Goal: Task Accomplishment & Management: Manage account settings

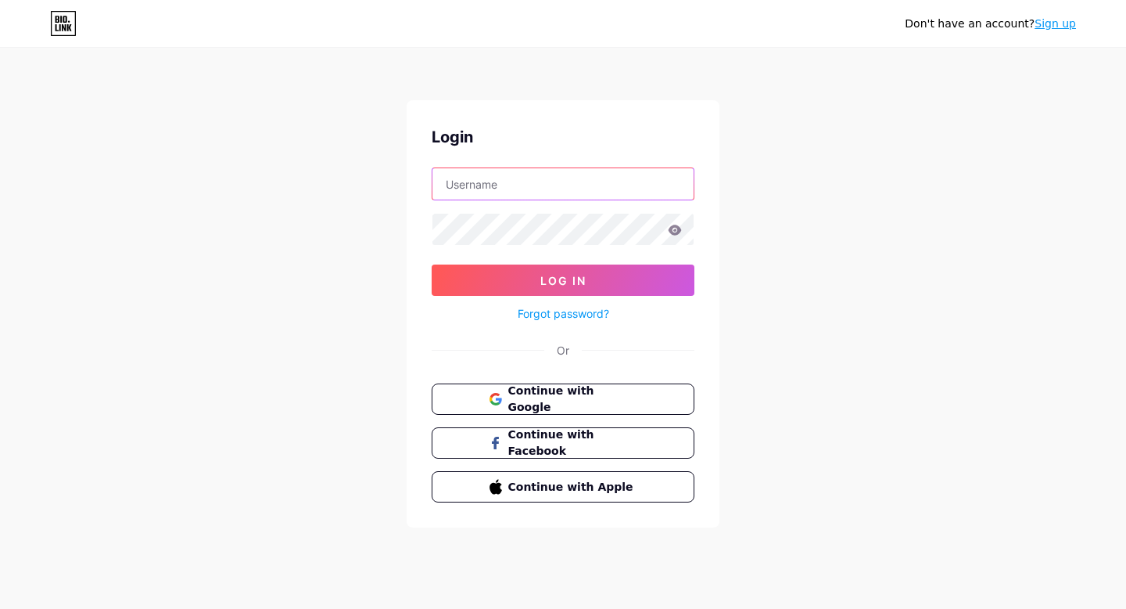
click at [538, 170] on input "text" at bounding box center [563, 183] width 261 height 31
type input "[EMAIL_ADDRESS][DOMAIN_NAME]"
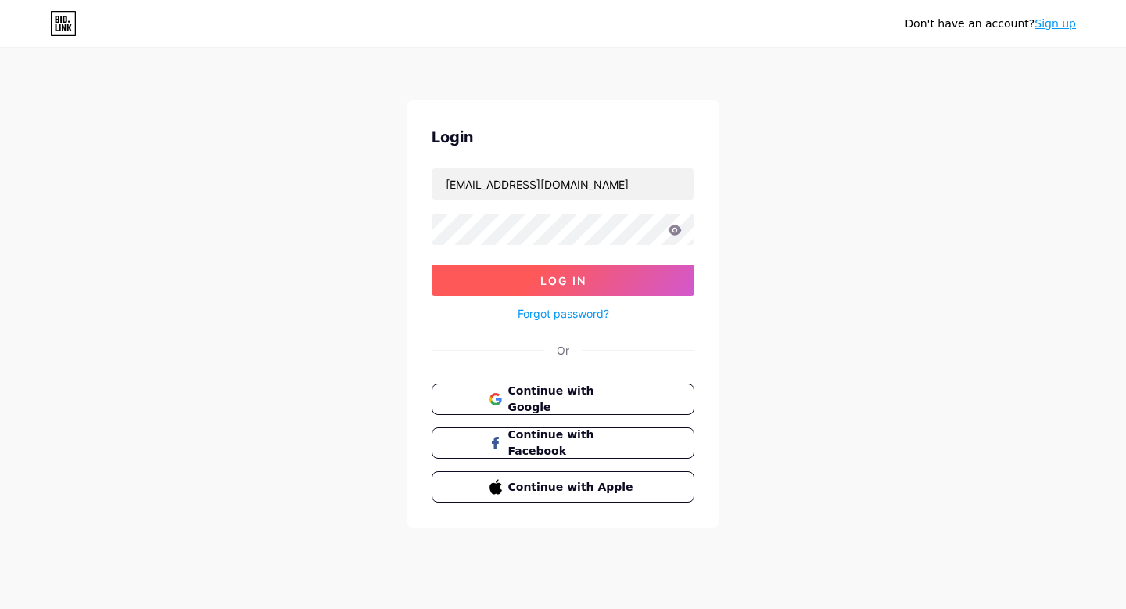
click at [591, 289] on button "Log In" at bounding box center [563, 279] width 263 height 31
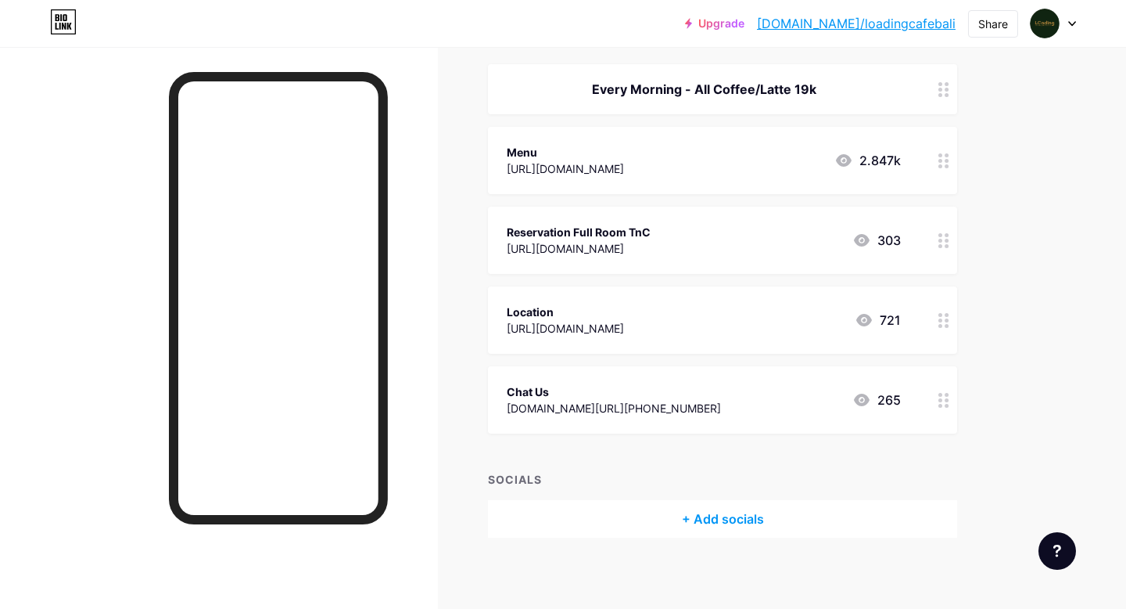
scroll to position [189, 0]
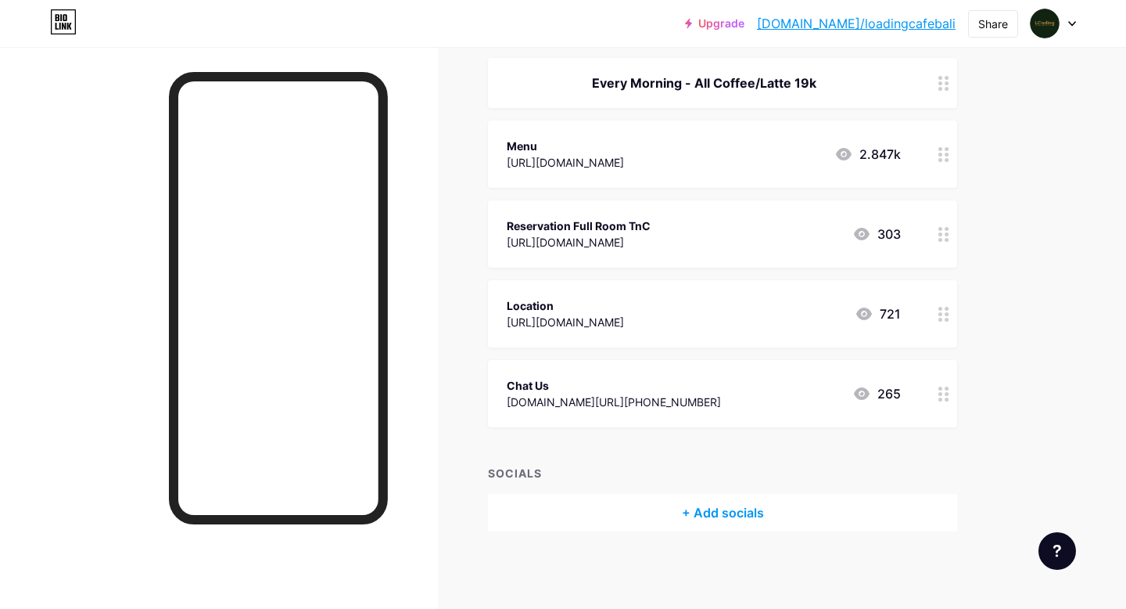
click at [624, 158] on div "[URL][DOMAIN_NAME]" at bounding box center [565, 162] width 117 height 16
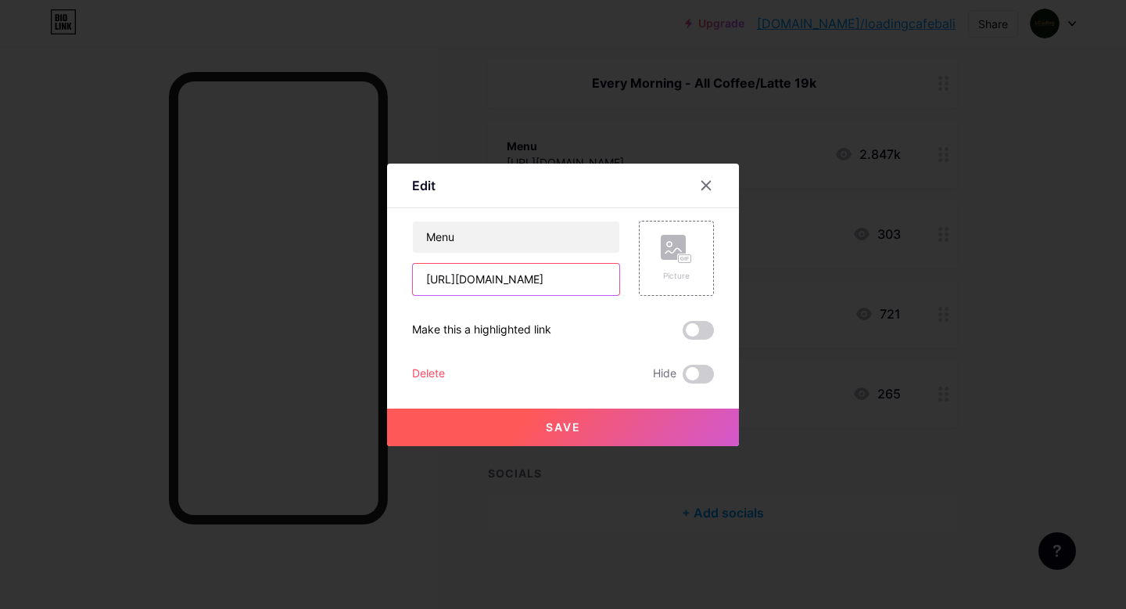
click at [533, 287] on input "[URL][DOMAIN_NAME]" at bounding box center [516, 279] width 207 height 31
drag, startPoint x: 429, startPoint y: 279, endPoint x: 629, endPoint y: 278, distance: 200.2
click at [629, 278] on div "Menu [URL][DOMAIN_NAME] Picture" at bounding box center [563, 258] width 302 height 75
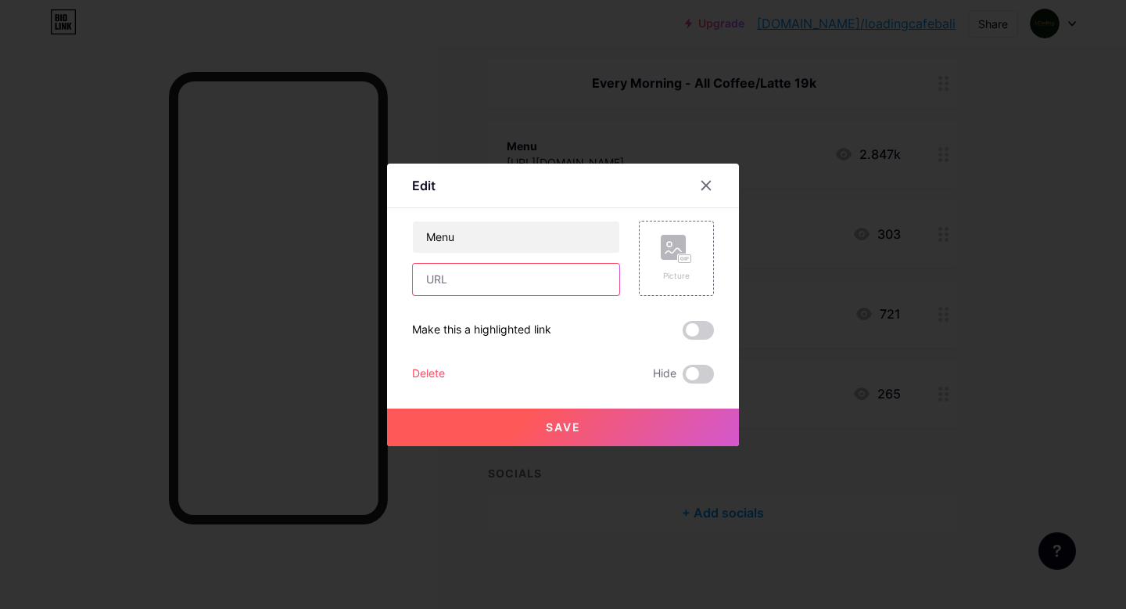
scroll to position [0, 0]
paste input "[URL][DOMAIN_NAME]"
type input "[URL][DOMAIN_NAME]"
click at [532, 429] on button "Save" at bounding box center [563, 427] width 352 height 38
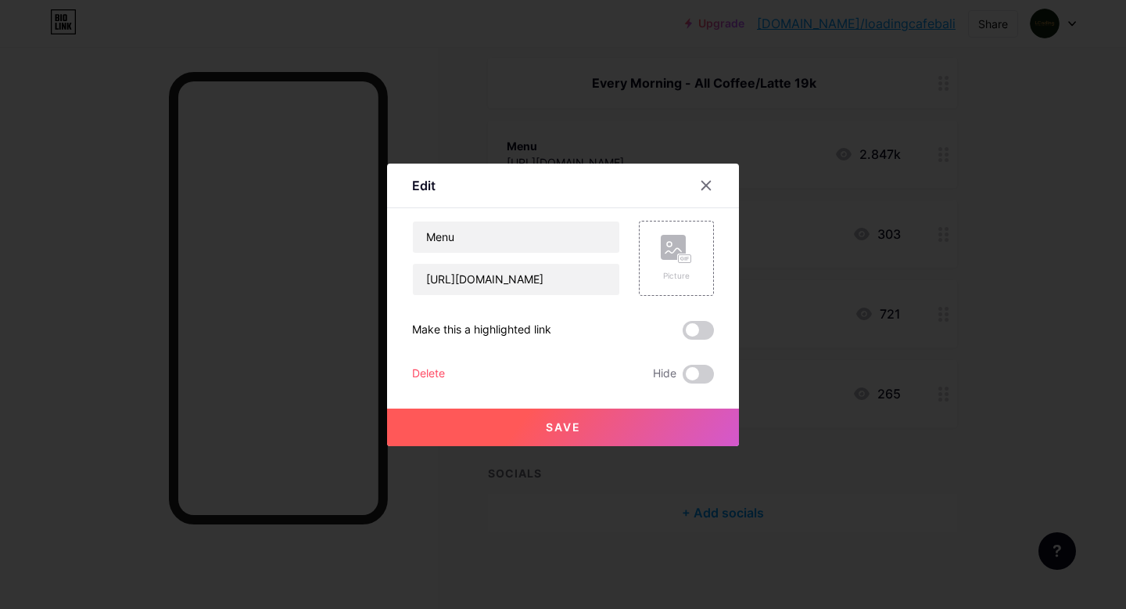
scroll to position [0, 0]
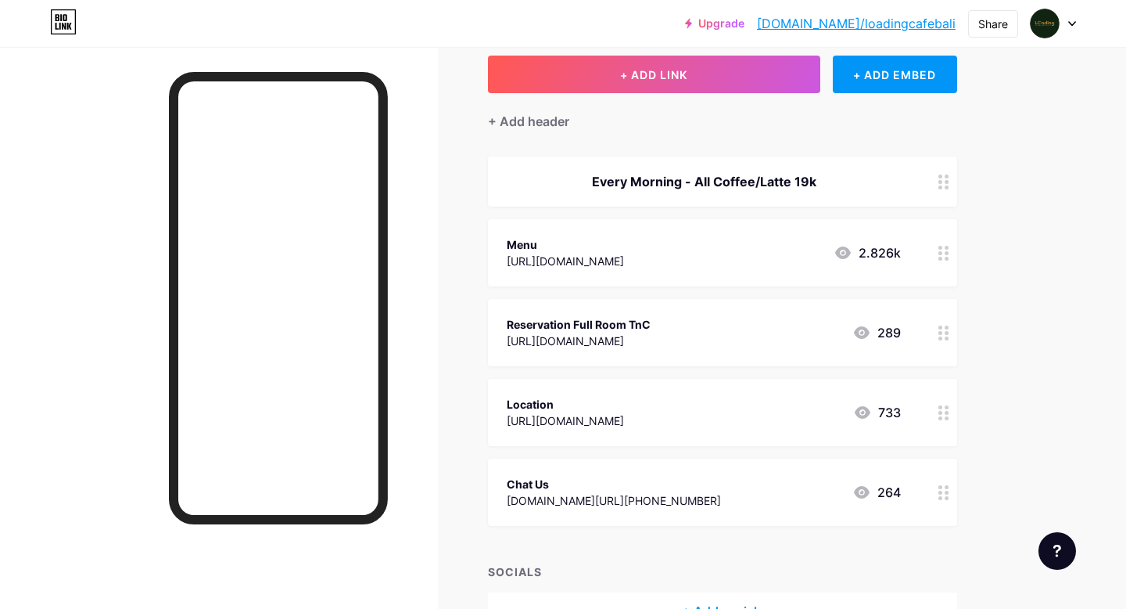
scroll to position [189, 0]
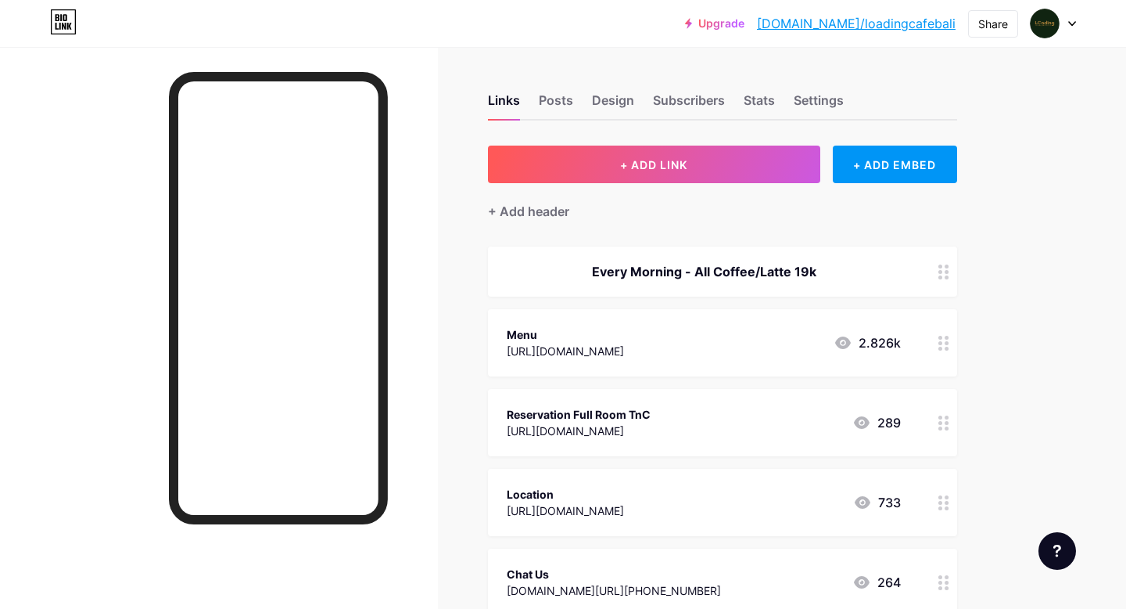
click at [624, 336] on div "Menu" at bounding box center [565, 334] width 117 height 16
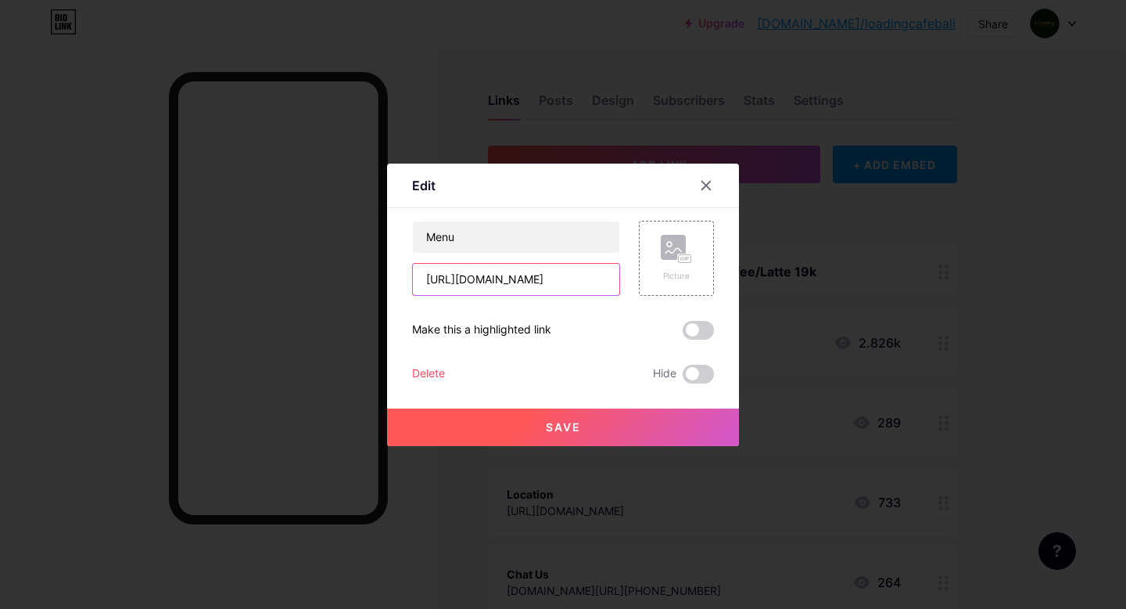
click at [568, 289] on input "[URL][DOMAIN_NAME]" at bounding box center [516, 279] width 207 height 31
drag, startPoint x: 425, startPoint y: 279, endPoint x: 892, endPoint y: 276, distance: 467.8
click at [892, 276] on div "Edit Content YouTube Play YouTube video without leaving your page. ADD Vimeo Pl…" at bounding box center [563, 304] width 1126 height 609
type input "\"
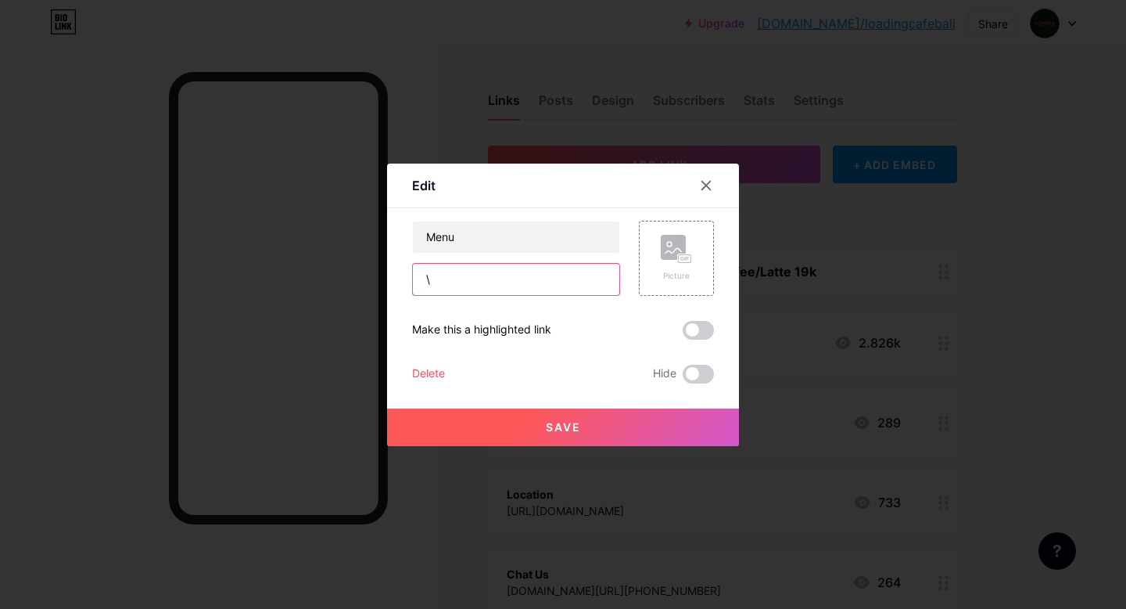
scroll to position [0, 0]
paste input "https://drive.google.com/file/d/18AnlBNkWTwDVaJZHoVmPD4iX97Rhngl4/view?usp=shar…"
type input "https://drive.google.com/file/d/18AnlBNkWTwDVaJZHoVmPD4iX97Rhngl4/view?usp=shar…"
click at [682, 418] on button "Save" at bounding box center [563, 427] width 352 height 38
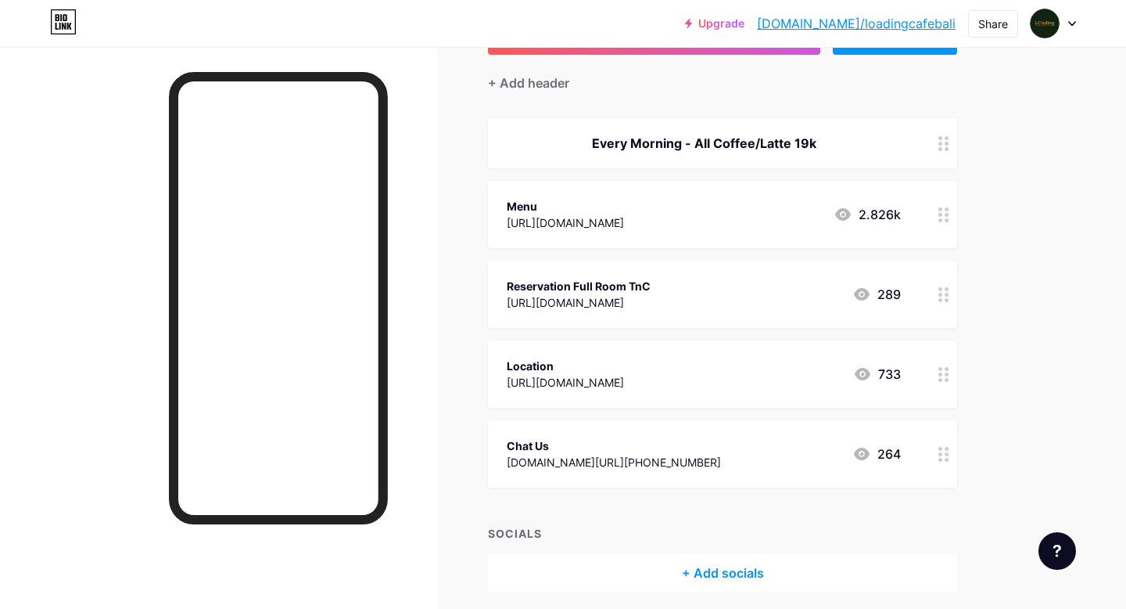
scroll to position [189, 0]
